Goal: Transaction & Acquisition: Purchase product/service

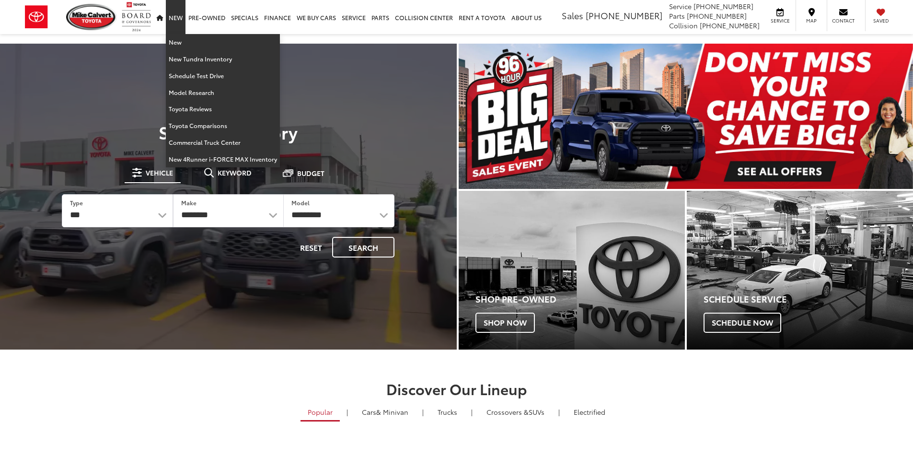
click at [172, 16] on link "New" at bounding box center [176, 17] width 20 height 34
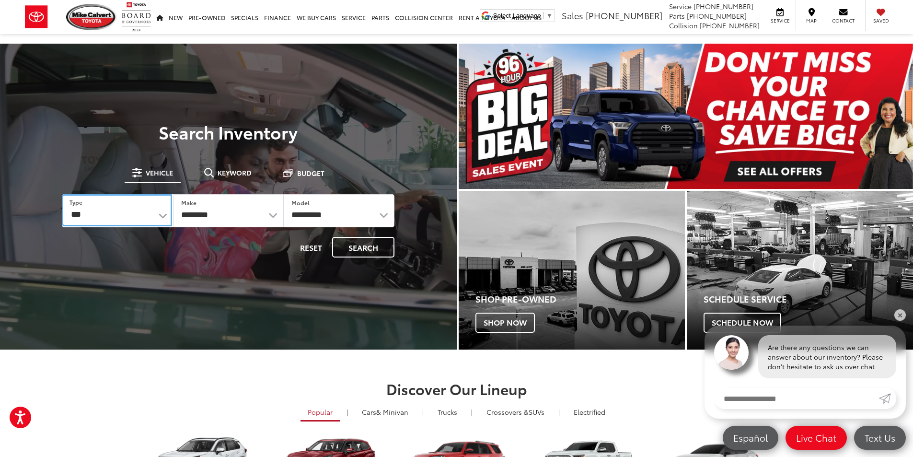
click at [144, 208] on select "*** *** **** *********" at bounding box center [117, 210] width 110 height 32
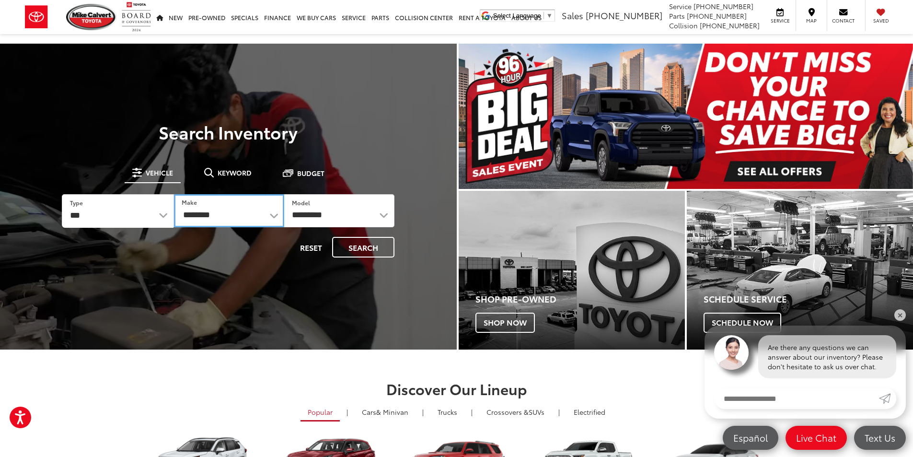
click at [226, 213] on select "**********" at bounding box center [229, 210] width 110 height 33
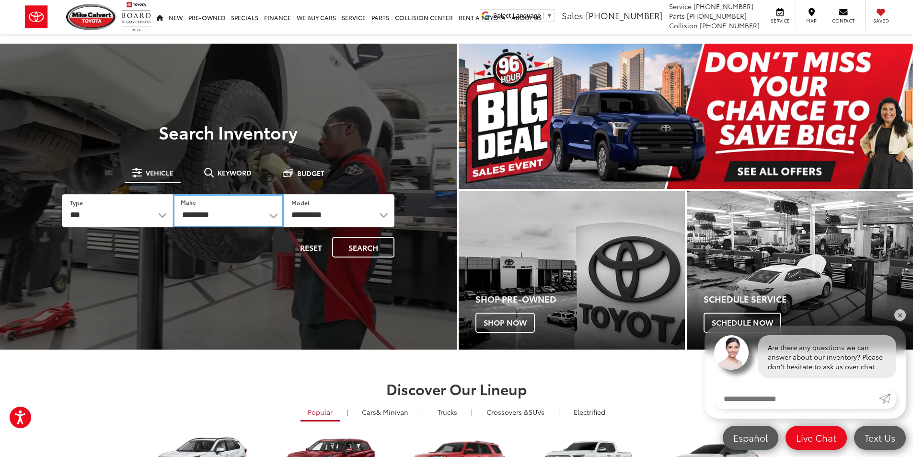
select select "******"
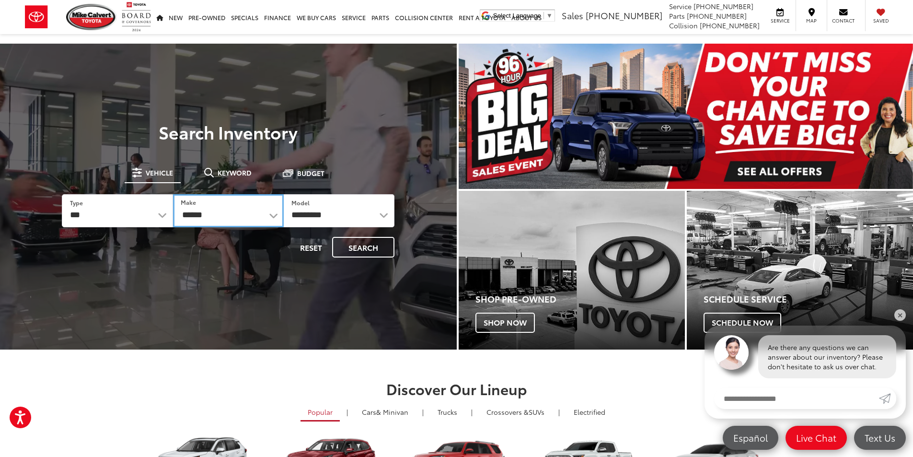
click at [173, 194] on select "**********" at bounding box center [228, 210] width 111 height 33
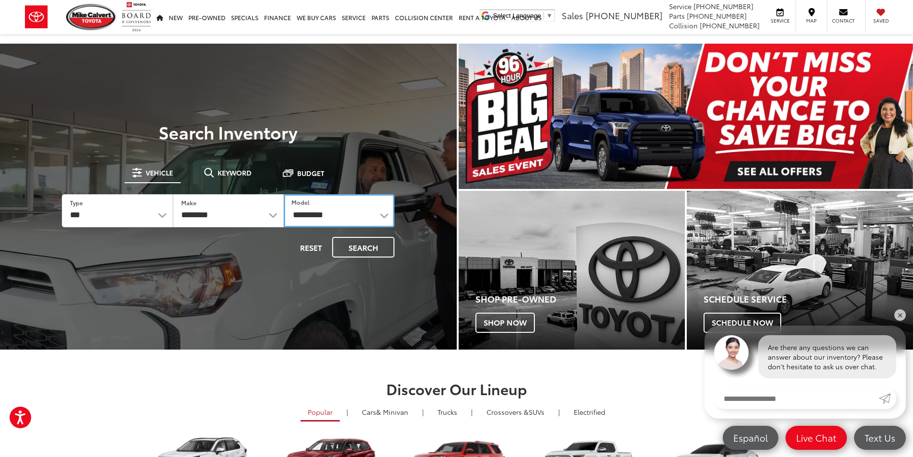
click at [348, 213] on select "**********" at bounding box center [339, 210] width 111 height 33
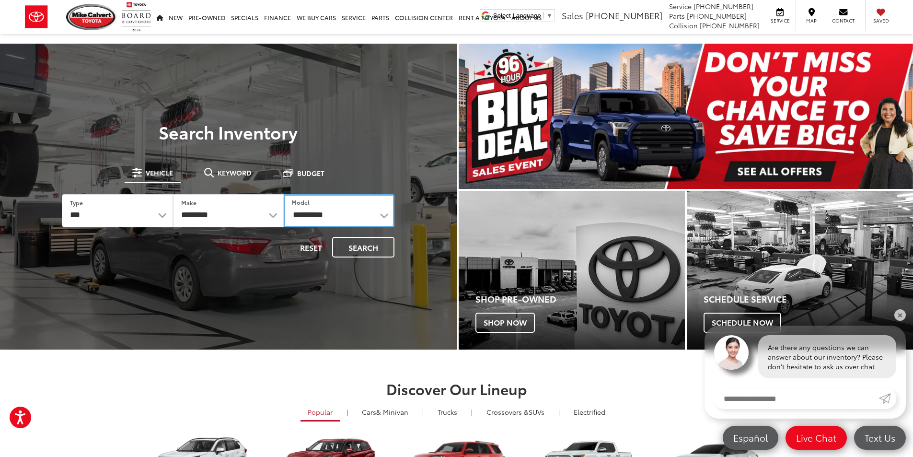
select select "*******"
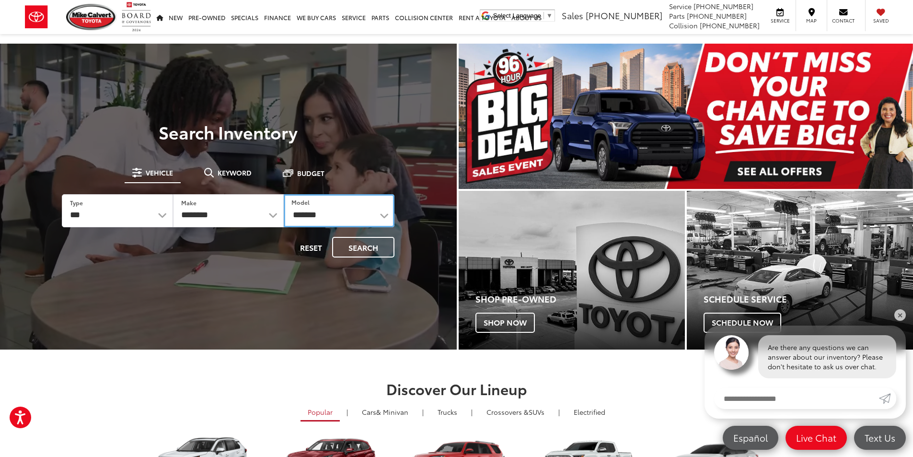
click at [284, 194] on select "**********" at bounding box center [339, 210] width 111 height 33
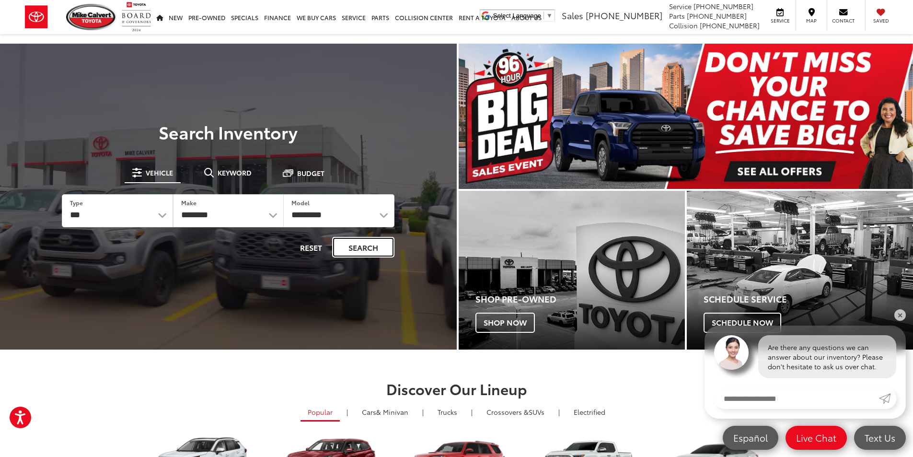
click at [353, 251] on button "Search" at bounding box center [363, 247] width 62 height 21
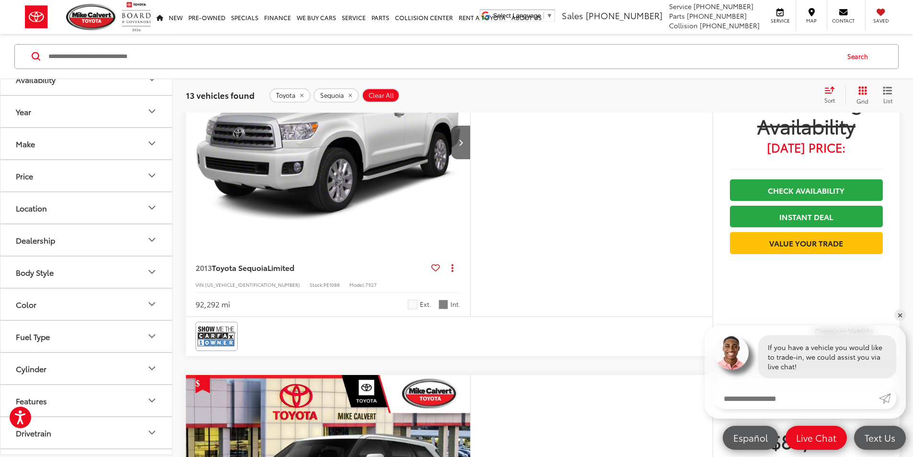
scroll to position [3207, 0]
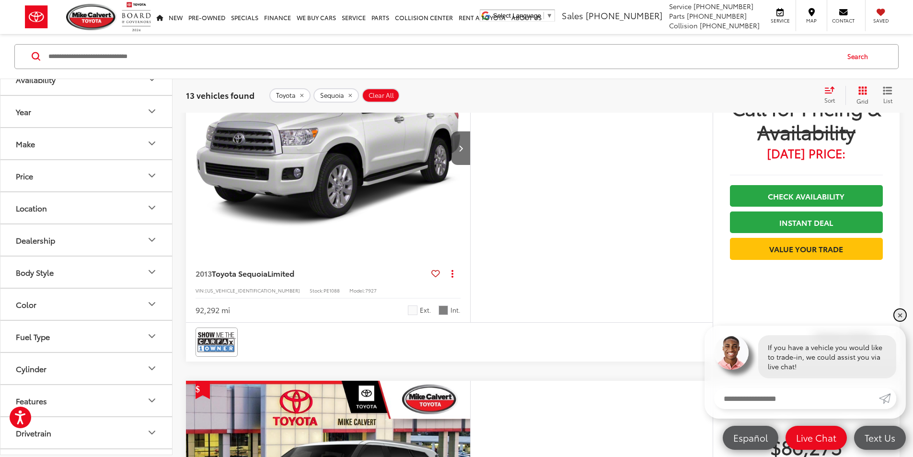
click at [898, 315] on link "✕" at bounding box center [900, 315] width 12 height 12
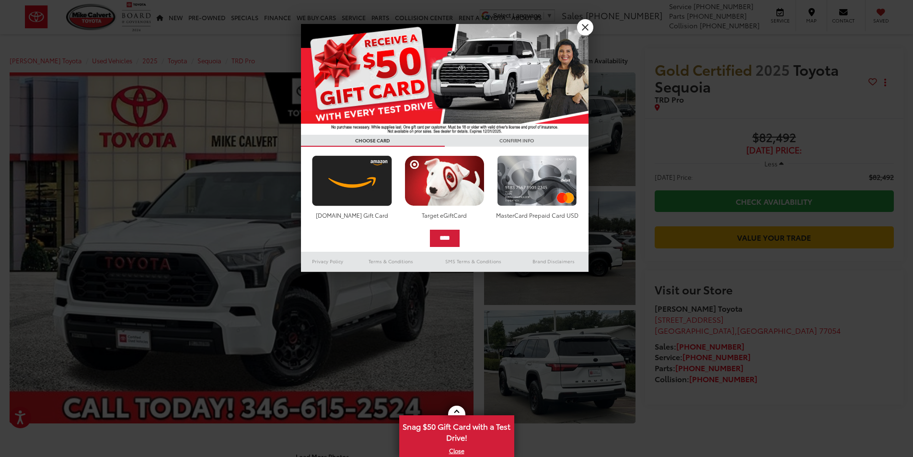
click at [590, 34] on div at bounding box center [456, 228] width 913 height 457
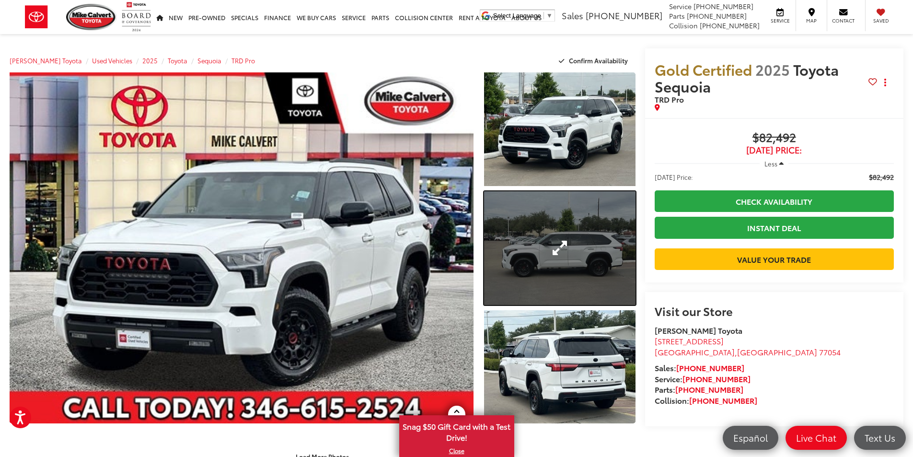
click at [560, 256] on link "Expand Photo 2" at bounding box center [559, 248] width 151 height 114
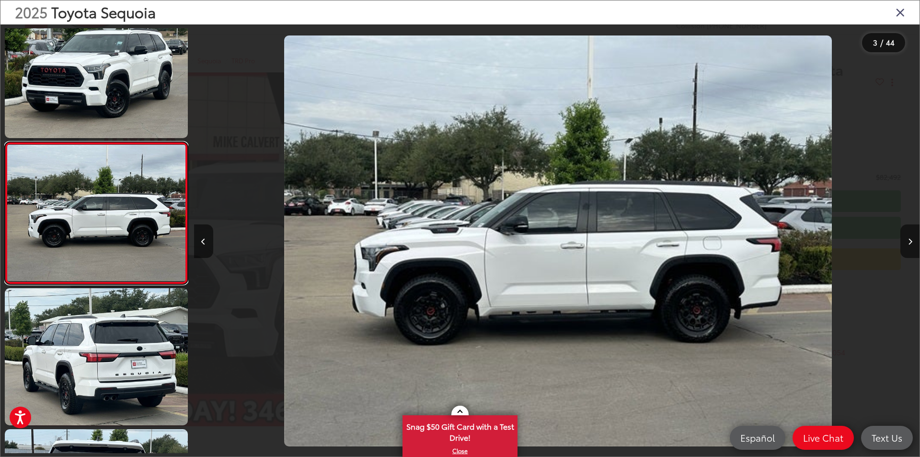
scroll to position [0, 1452]
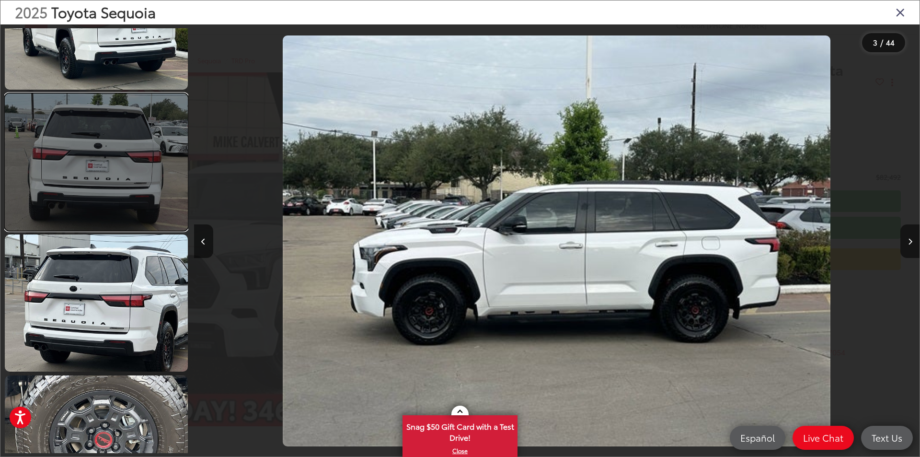
click at [122, 146] on link at bounding box center [96, 161] width 183 height 137
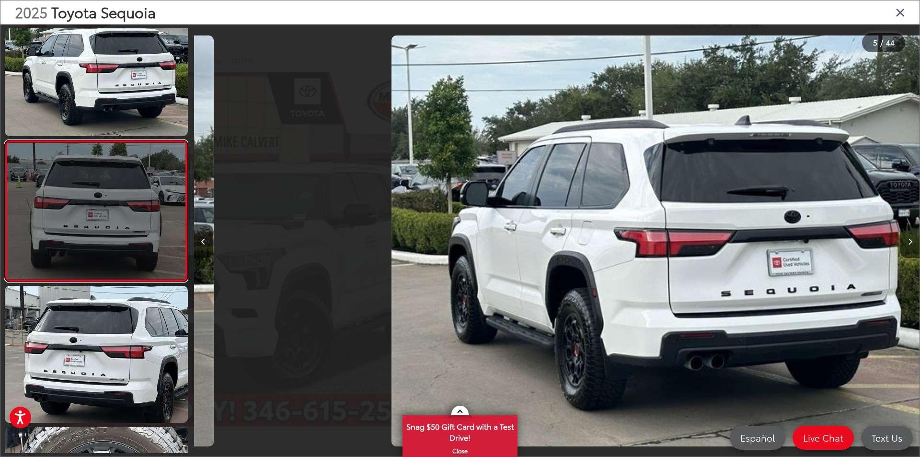
scroll to position [451, 0]
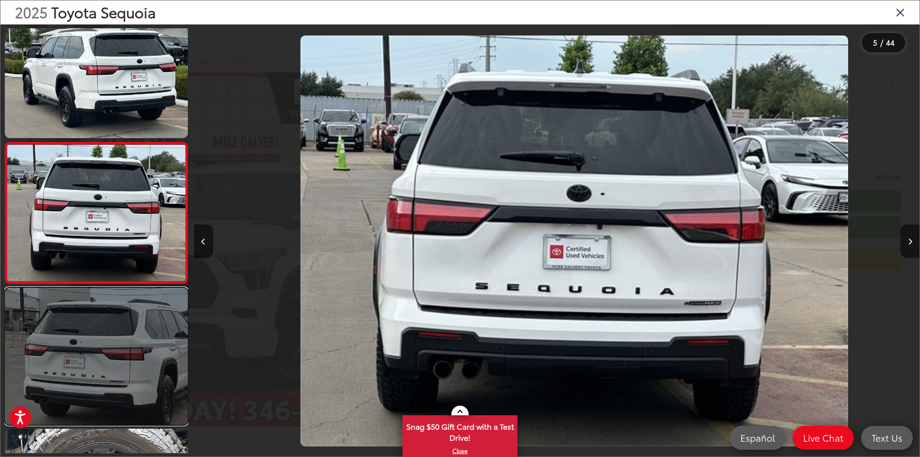
click at [115, 338] on link at bounding box center [96, 356] width 183 height 137
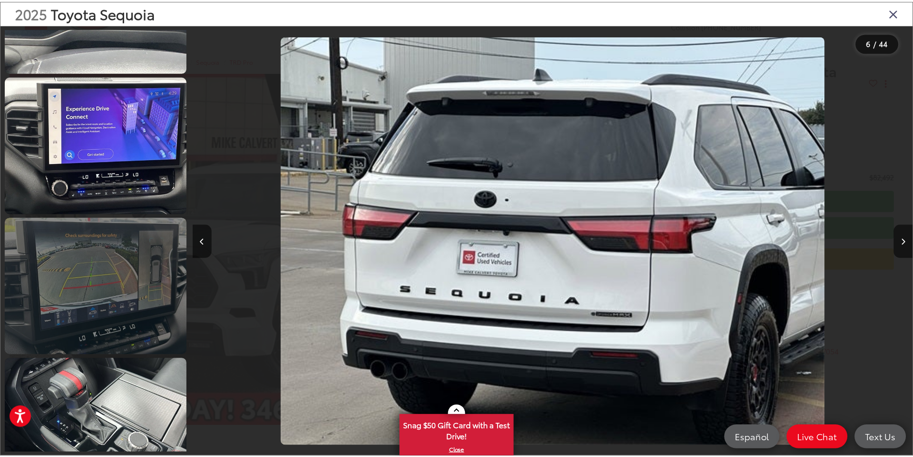
scroll to position [2269, 0]
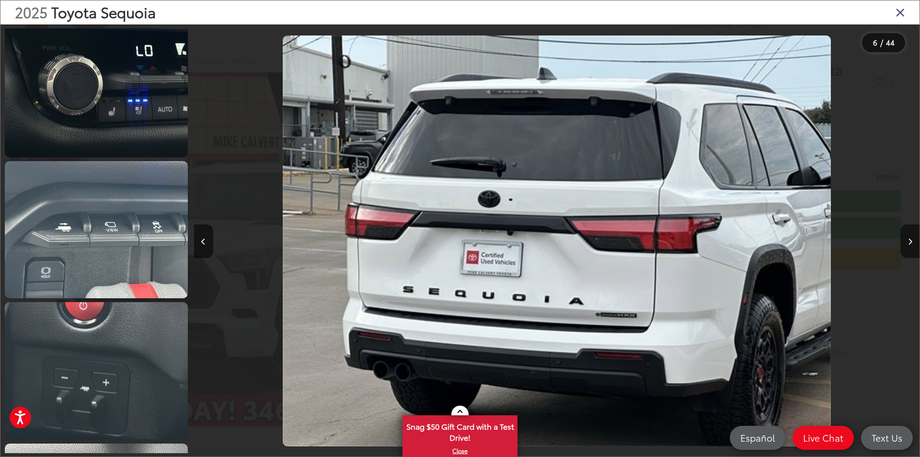
click at [901, 12] on icon "Close gallery" at bounding box center [901, 12] width 10 height 12
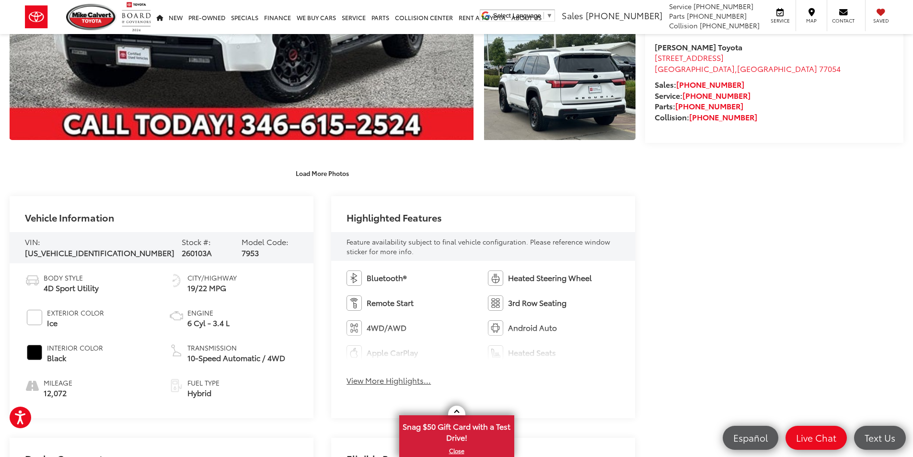
scroll to position [335, 0]
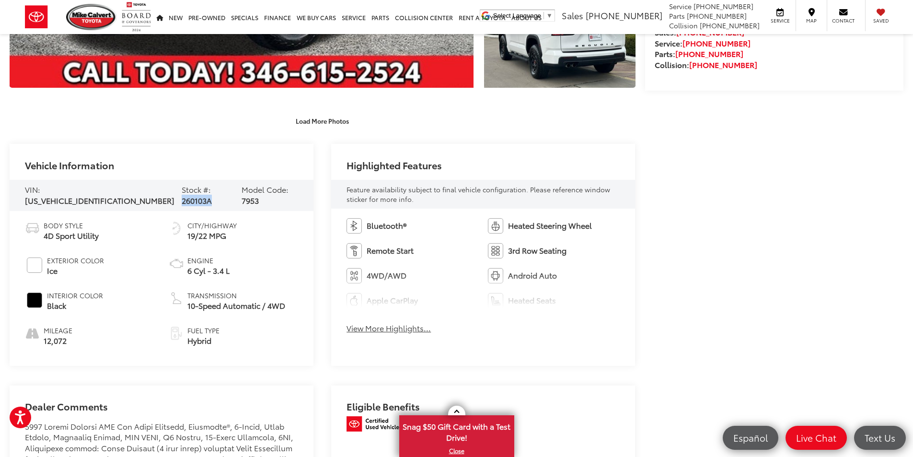
drag, startPoint x: 189, startPoint y: 196, endPoint x: 160, endPoint y: 196, distance: 28.8
click at [182, 196] on span "260103A" at bounding box center [197, 200] width 30 height 11
click at [168, 161] on div "Vehicle Information" at bounding box center [162, 161] width 304 height 35
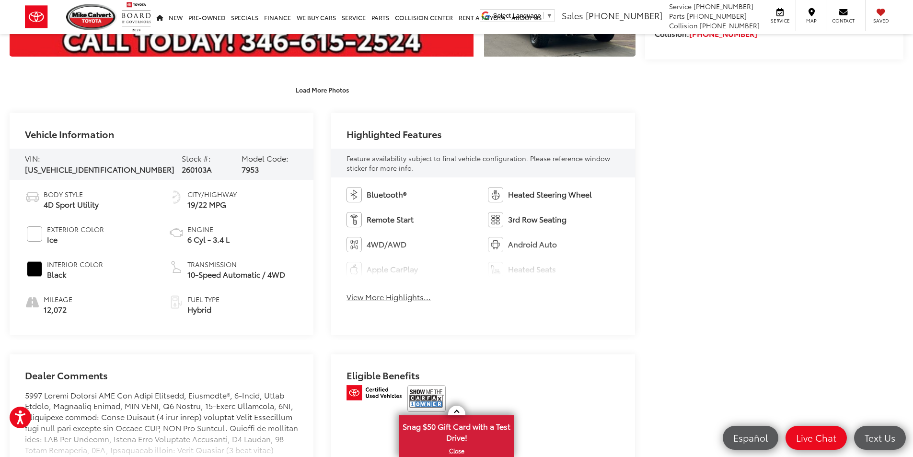
scroll to position [383, 0]
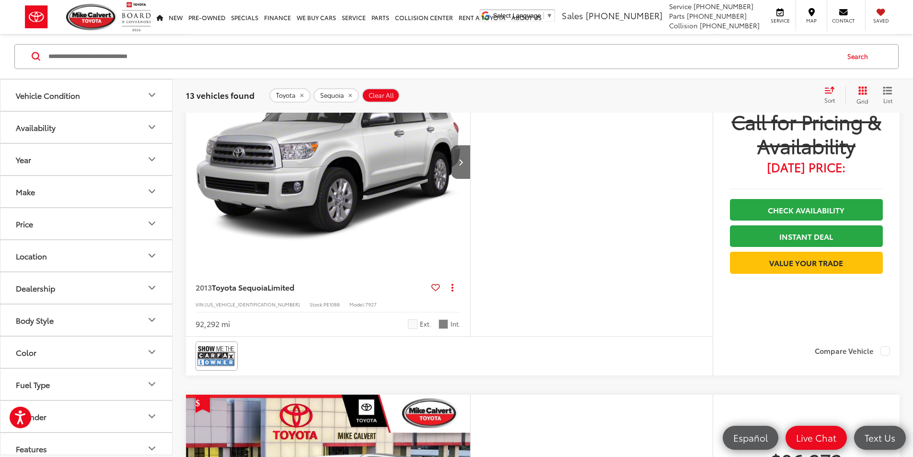
scroll to position [3259, 0]
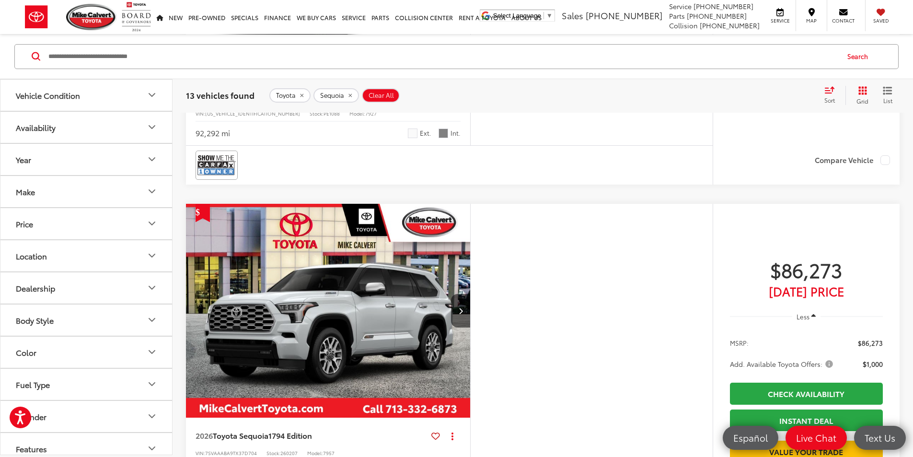
scroll to position [3302, 0]
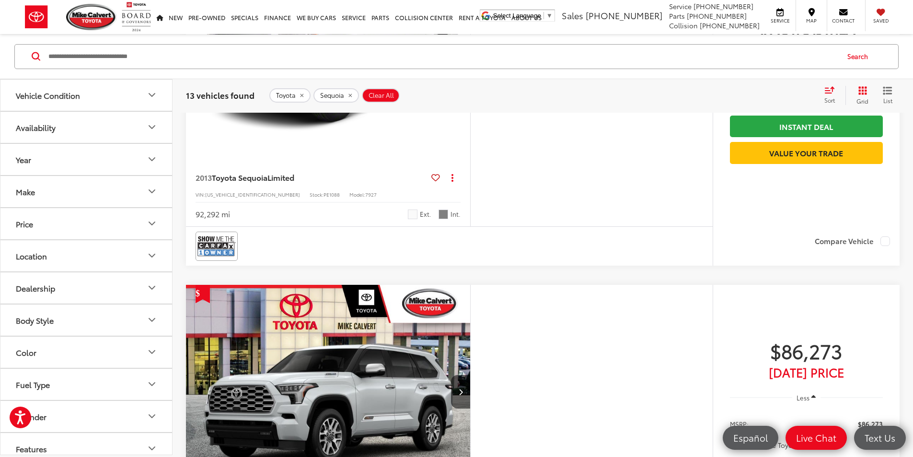
drag, startPoint x: 300, startPoint y: 365, endPoint x: 281, endPoint y: 368, distance: 19.8
drag, startPoint x: 299, startPoint y: 365, endPoint x: 280, endPoint y: 366, distance: 19.2
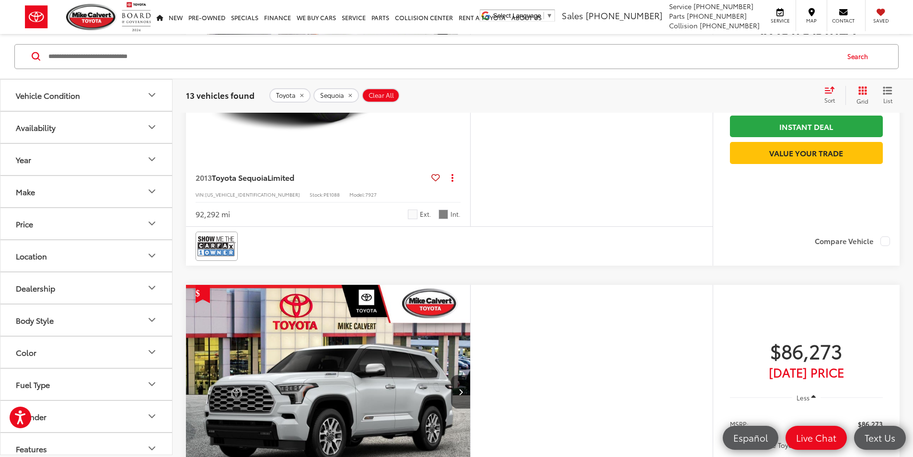
drag, startPoint x: 326, startPoint y: 366, endPoint x: 336, endPoint y: 365, distance: 10.6
drag, startPoint x: 298, startPoint y: 366, endPoint x: 280, endPoint y: 361, distance: 18.4
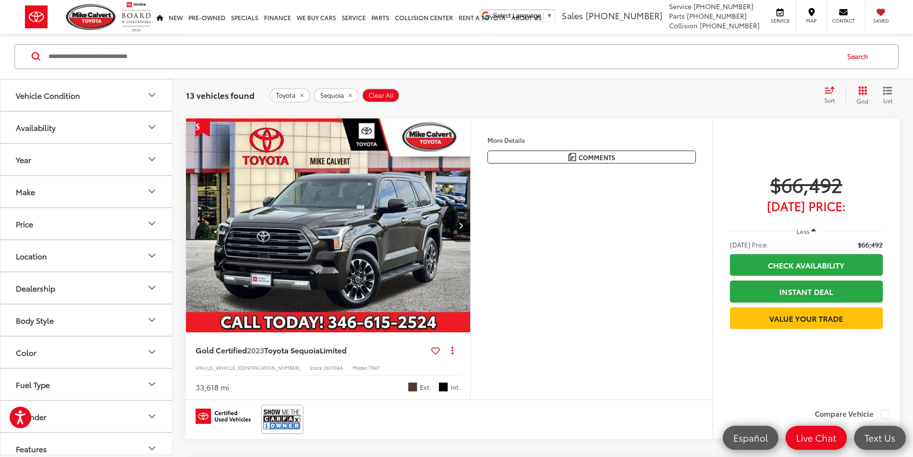
scroll to position [2440, 0]
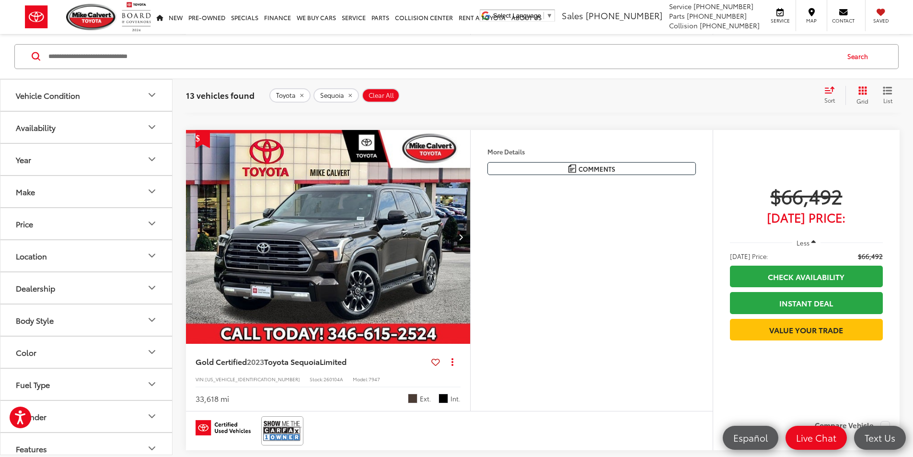
drag, startPoint x: 563, startPoint y: 164, endPoint x: 631, endPoint y: 166, distance: 67.6
click at [0, 0] on h5 "Dealer Comments" at bounding box center [0, 0] width 0 height 0
drag, startPoint x: 631, startPoint y: 165, endPoint x: 565, endPoint y: 168, distance: 66.2
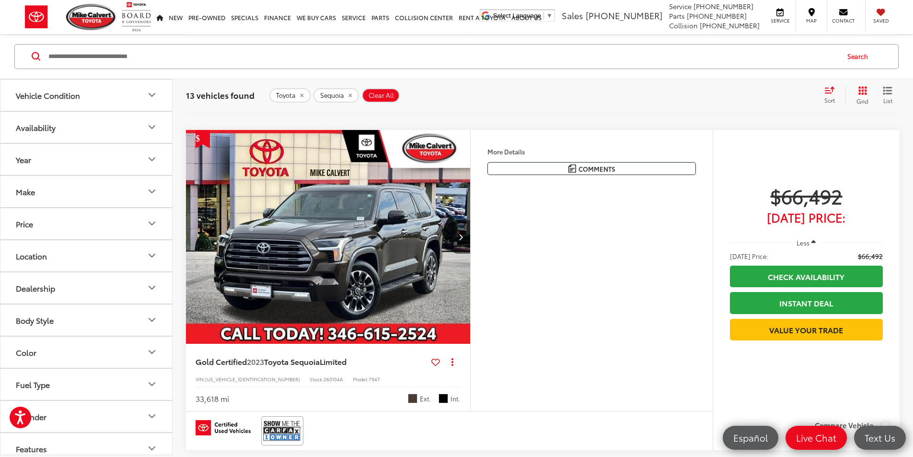
drag, startPoint x: 566, startPoint y: 164, endPoint x: 632, endPoint y: 164, distance: 66.1
click at [0, 0] on h5 "Dealer Comments" at bounding box center [0, 0] width 0 height 0
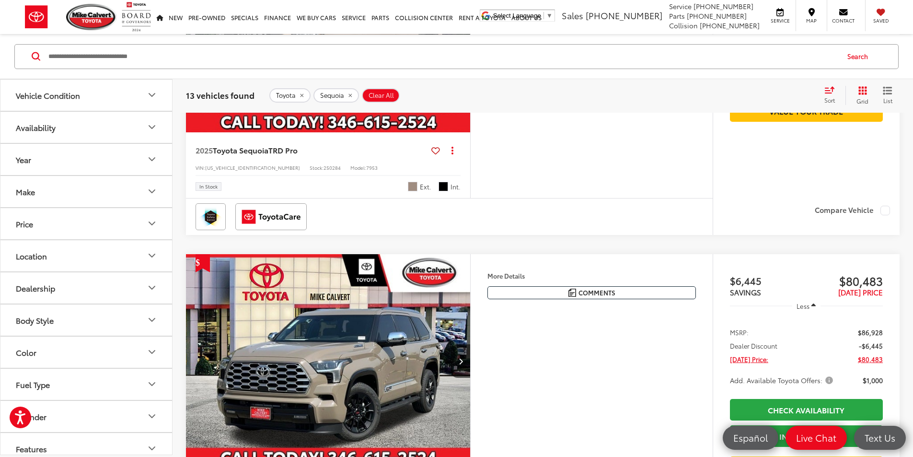
scroll to position [1625, 0]
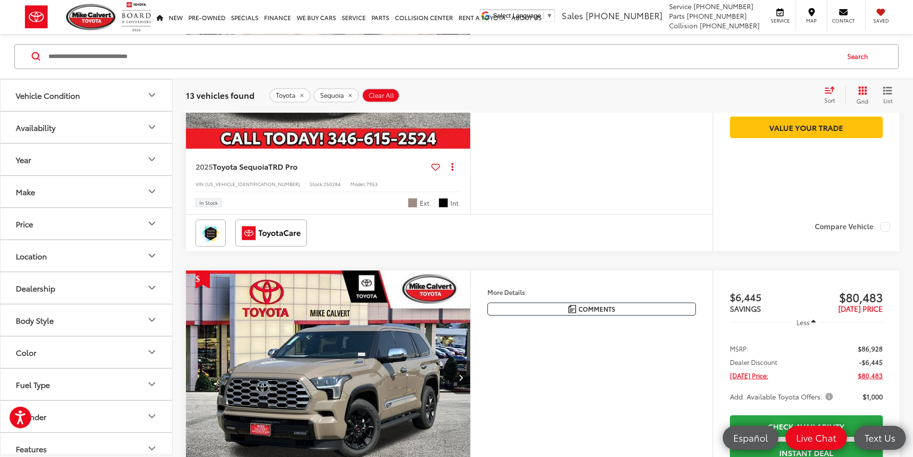
drag, startPoint x: 565, startPoint y: 193, endPoint x: 639, endPoint y: 192, distance: 73.8
click at [0, 0] on h5 "Dealer Comments" at bounding box center [0, 0] width 0 height 0
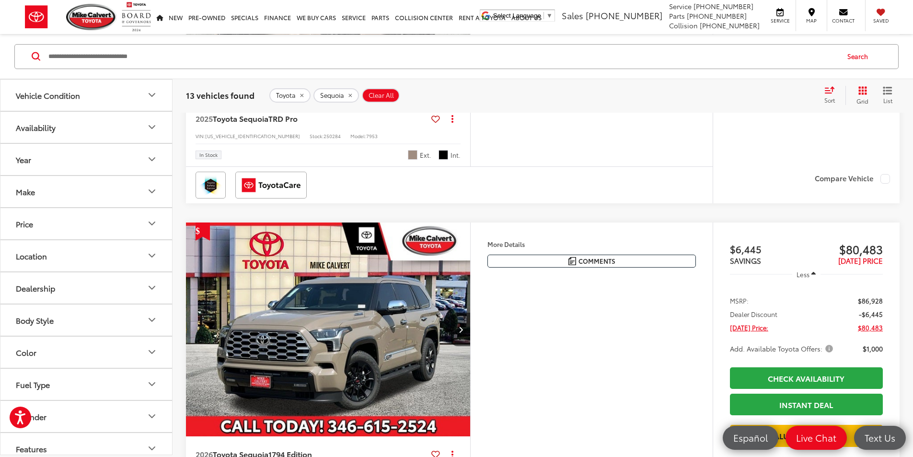
scroll to position [1721, 0]
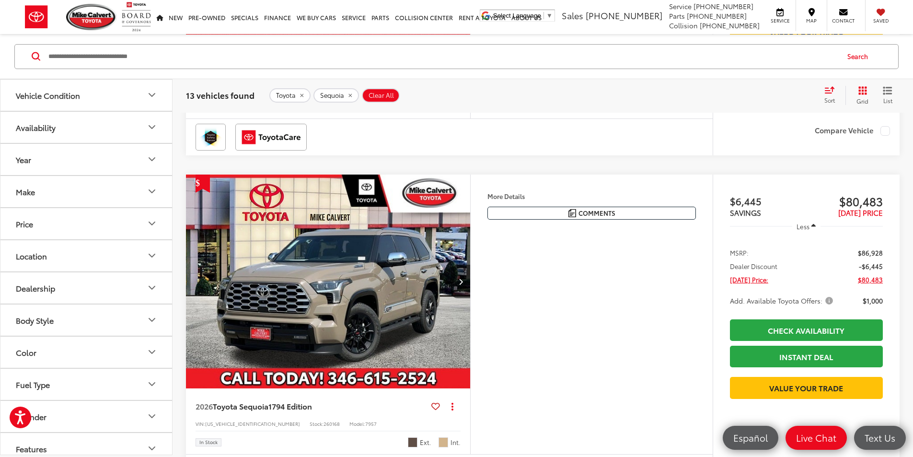
drag, startPoint x: 564, startPoint y: 174, endPoint x: 591, endPoint y: 175, distance: 27.8
drag, startPoint x: 599, startPoint y: 180, endPoint x: 566, endPoint y: 179, distance: 33.1
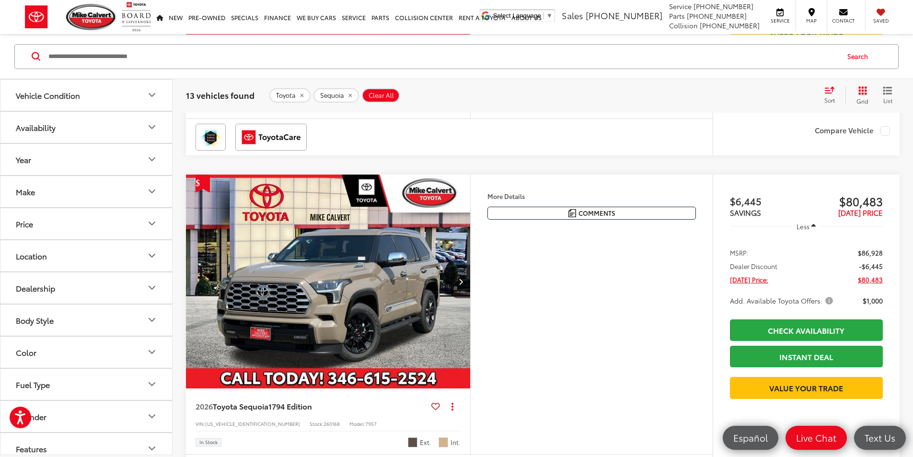
drag, startPoint x: 562, startPoint y: 175, endPoint x: 592, endPoint y: 175, distance: 30.2
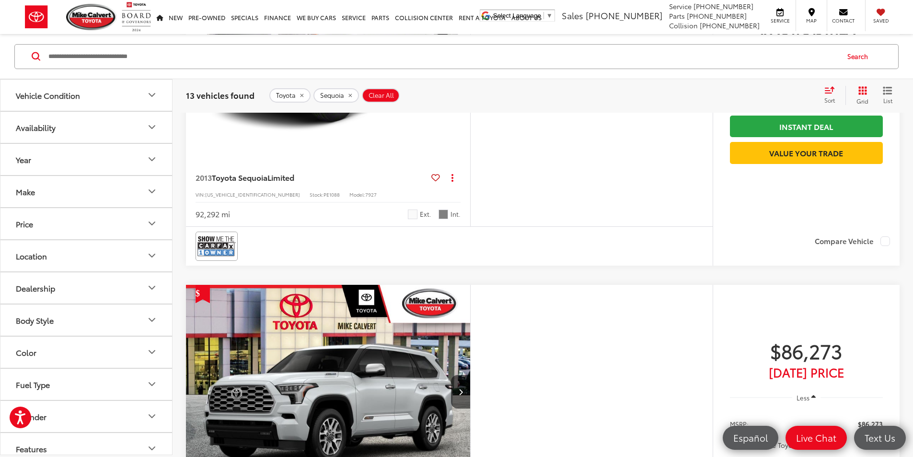
scroll to position [3255, 0]
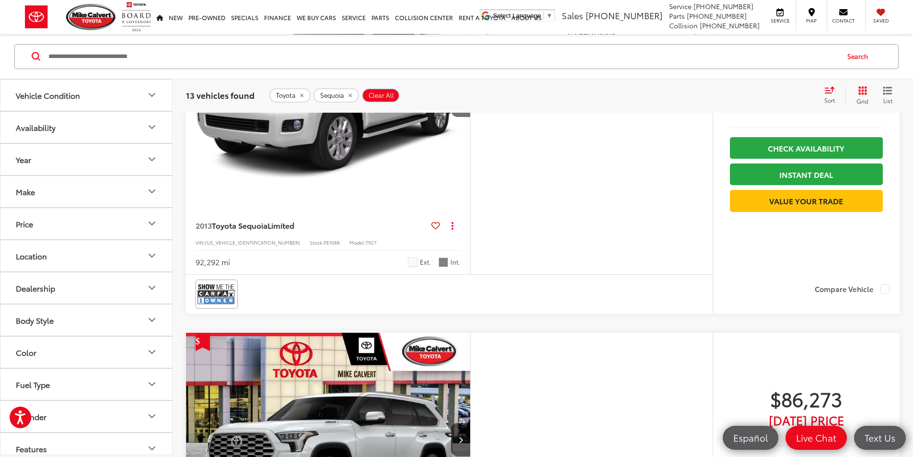
drag, startPoint x: 565, startPoint y: 148, endPoint x: 632, endPoint y: 150, distance: 67.6
